Goal: Browse casually: Explore the website without a specific task or goal

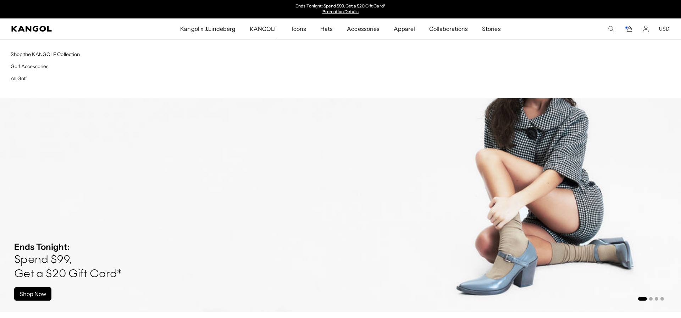
click at [258, 30] on span "KANGOLF" at bounding box center [264, 28] width 28 height 21
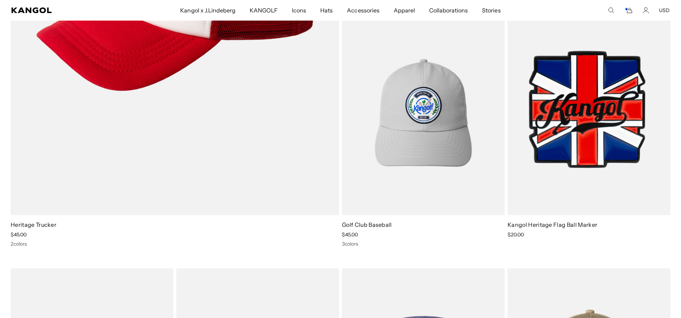
scroll to position [0, 146]
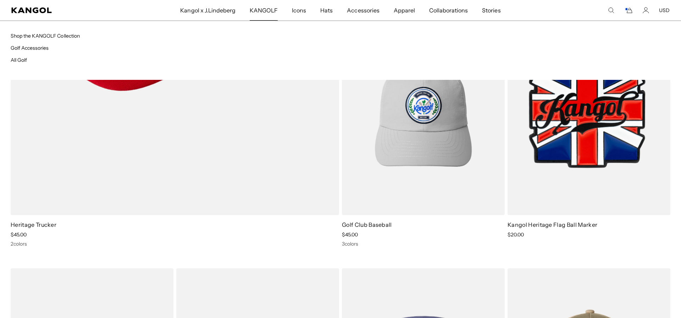
click at [27, 54] on ul "Shop the KANGOLF Collection Golf Accessories All Golf" at bounding box center [176, 48] width 330 height 32
click at [24, 58] on link "All Golf" at bounding box center [19, 60] width 16 height 6
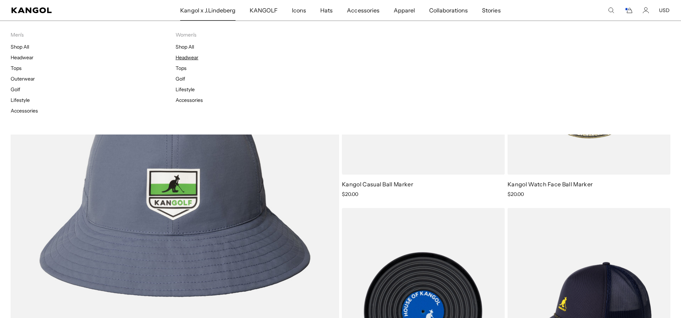
click at [179, 60] on link "Headwear" at bounding box center [187, 57] width 23 height 6
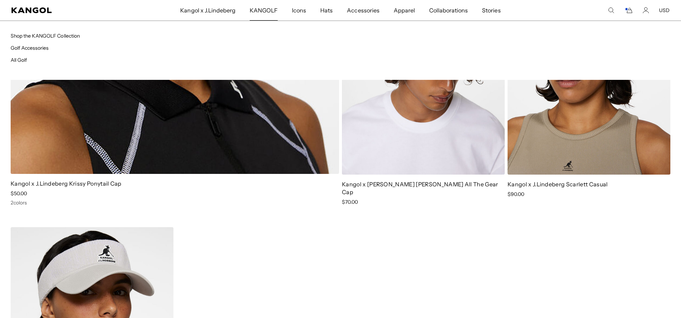
scroll to position [0, 146]
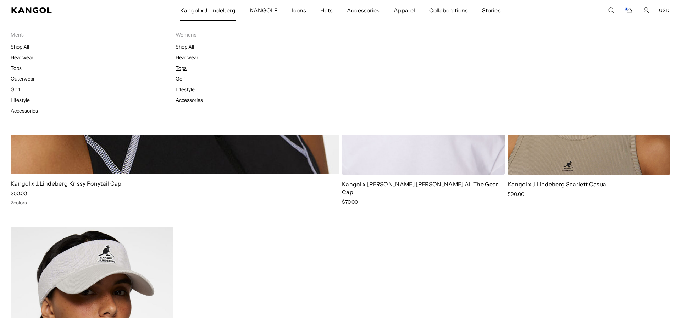
click at [182, 69] on link "Tops" at bounding box center [181, 68] width 11 height 6
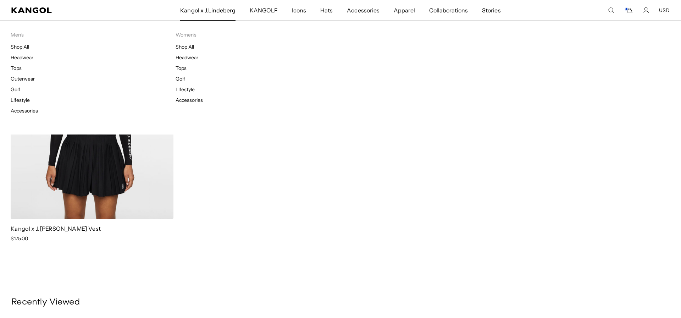
scroll to position [0, 146]
click at [181, 81] on link "Golf" at bounding box center [181, 79] width 10 height 6
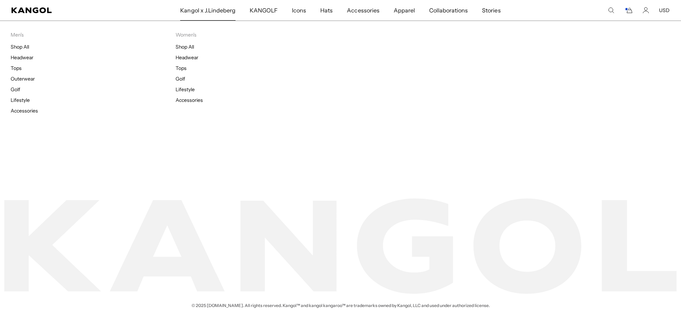
scroll to position [0, 146]
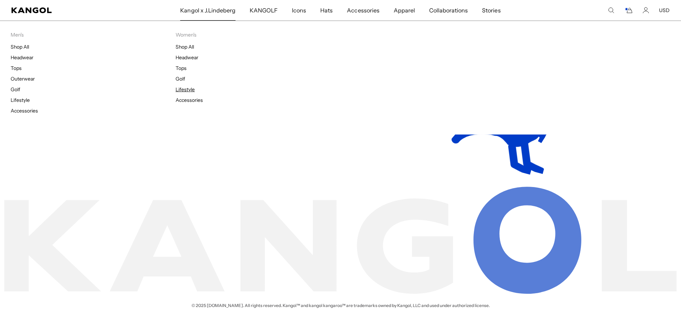
click at [185, 88] on link "Lifestyle" at bounding box center [185, 89] width 19 height 6
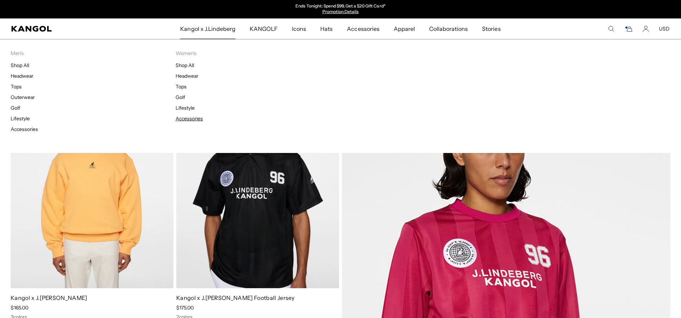
click at [189, 117] on link "Accessories" at bounding box center [189, 118] width 27 height 6
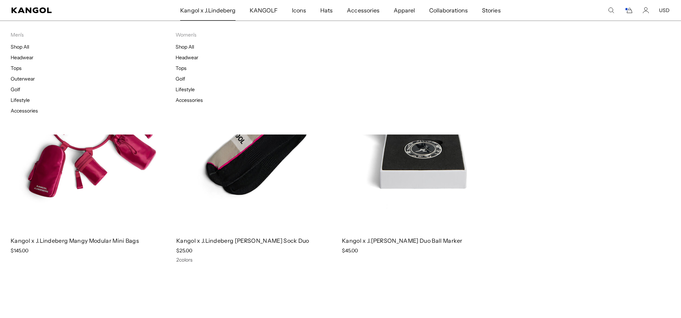
scroll to position [0, 146]
click at [184, 45] on link "Shop All" at bounding box center [185, 47] width 18 height 6
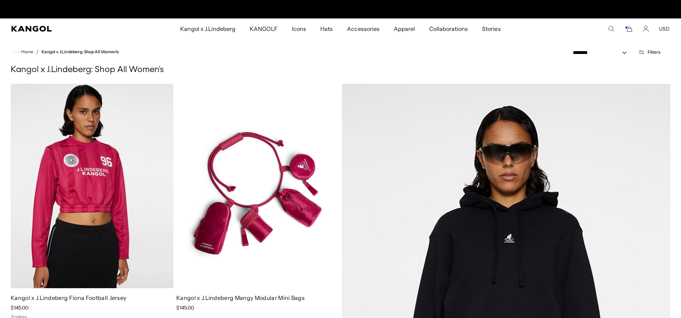
scroll to position [0, 146]
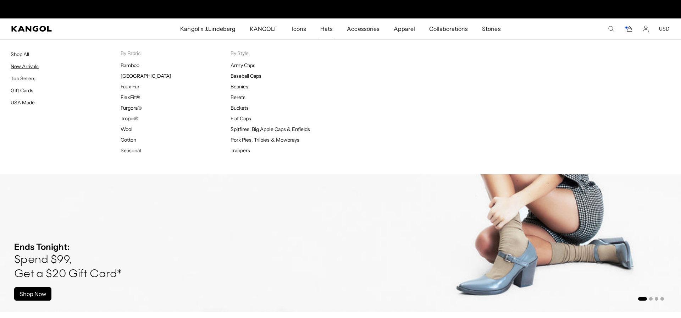
click at [29, 68] on link "New Arrivals" at bounding box center [25, 66] width 28 height 6
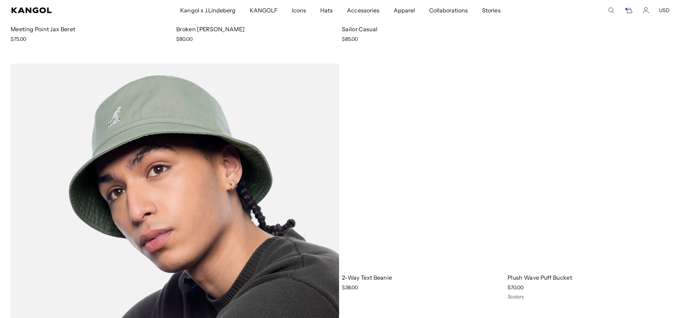
scroll to position [2518, 0]
